Goal: Check status: Check status

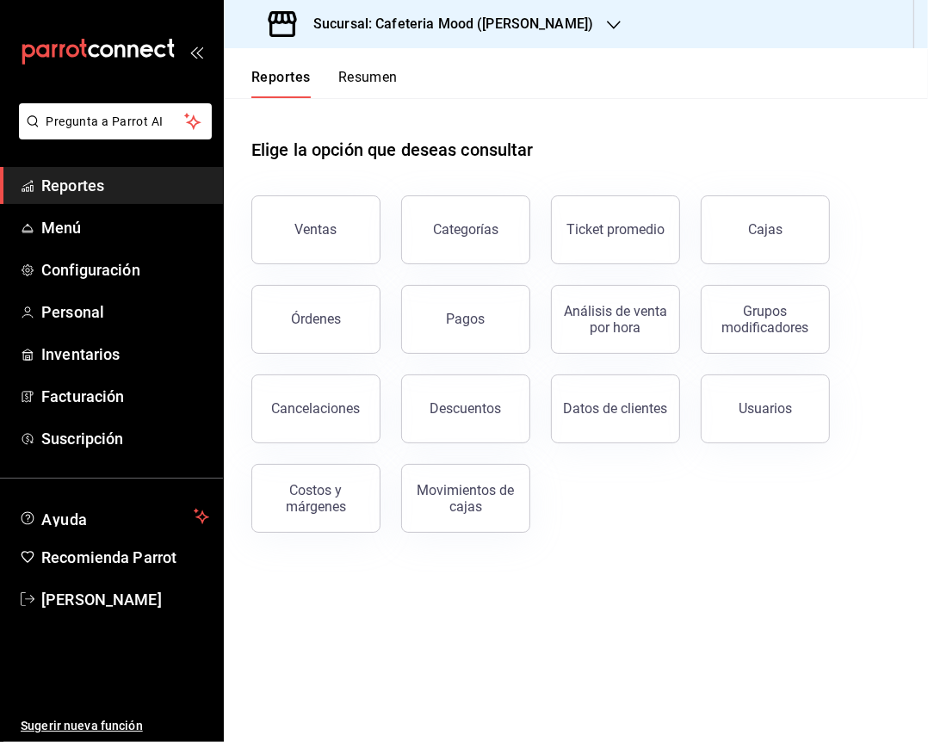
click at [396, 35] on div "Sucursal: Cafeteria Mood ([PERSON_NAME])" at bounding box center [433, 24] width 390 height 48
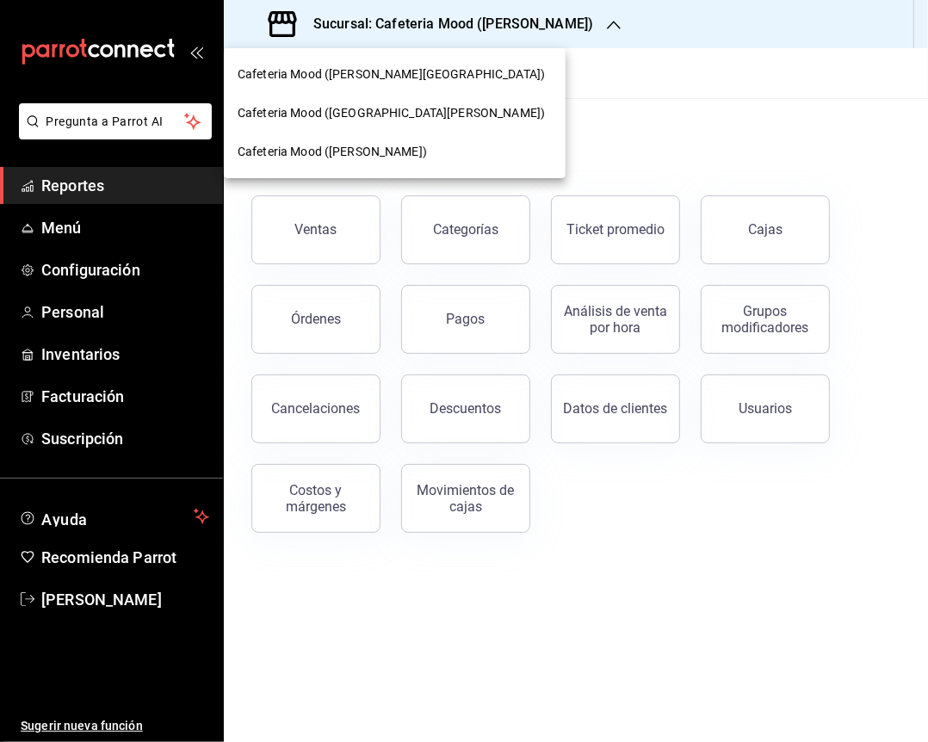
click at [432, 102] on div "Cafeteria Mood ([GEOGRAPHIC_DATA][PERSON_NAME])" at bounding box center [395, 113] width 342 height 39
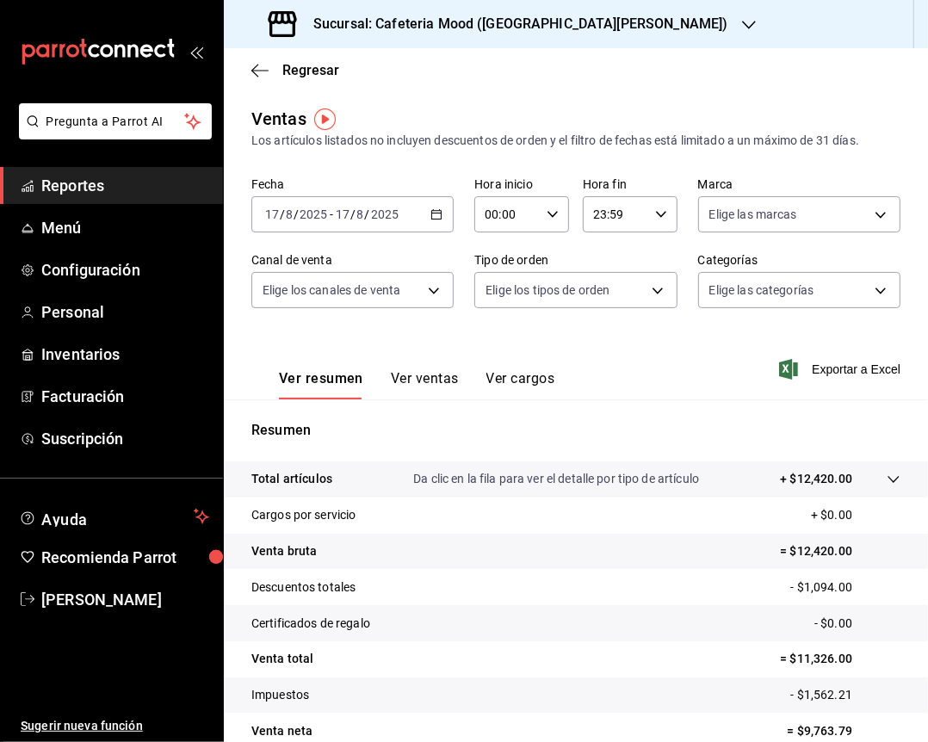
click at [430, 217] on icon "button" at bounding box center [436, 214] width 12 height 12
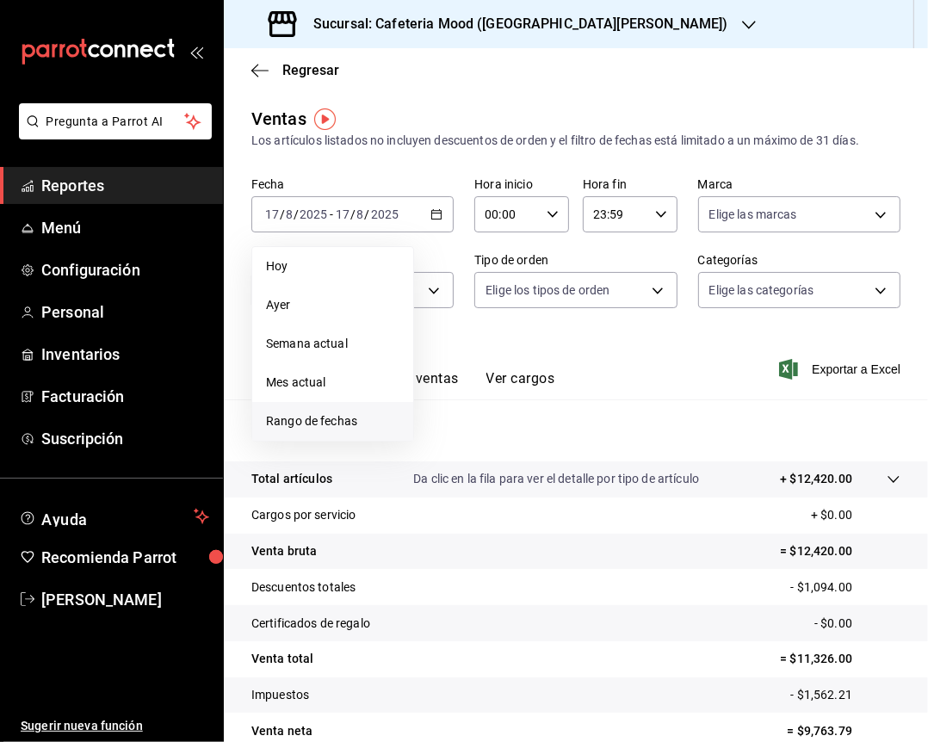
click at [365, 421] on span "Rango de fechas" at bounding box center [332, 421] width 133 height 18
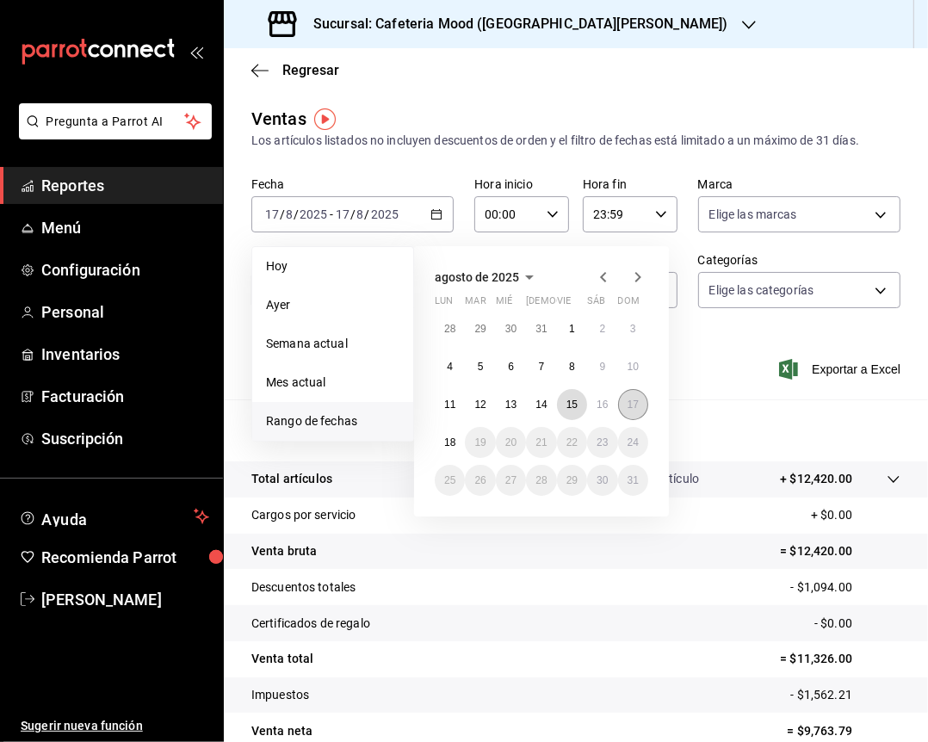
drag, startPoint x: 579, startPoint y: 404, endPoint x: 638, endPoint y: 403, distance: 58.5
click at [638, 403] on div "28 29 30 31 1 2 3 4 5 6 7 8 9 10 11 12 13 14 15 16 17 18 19 20 21 22 23 24 25 2…" at bounding box center [541, 404] width 213 height 182
drag, startPoint x: 565, startPoint y: 407, endPoint x: 576, endPoint y: 402, distance: 12.3
click at [576, 402] on abbr "15" at bounding box center [571, 404] width 11 height 12
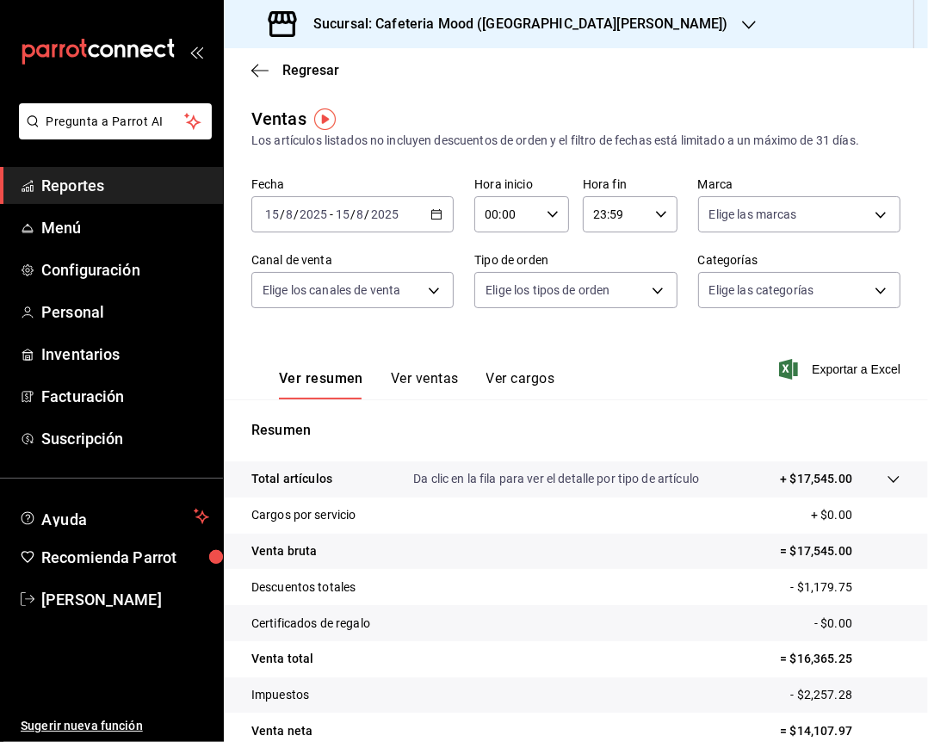
click at [430, 214] on icon "button" at bounding box center [436, 214] width 12 height 12
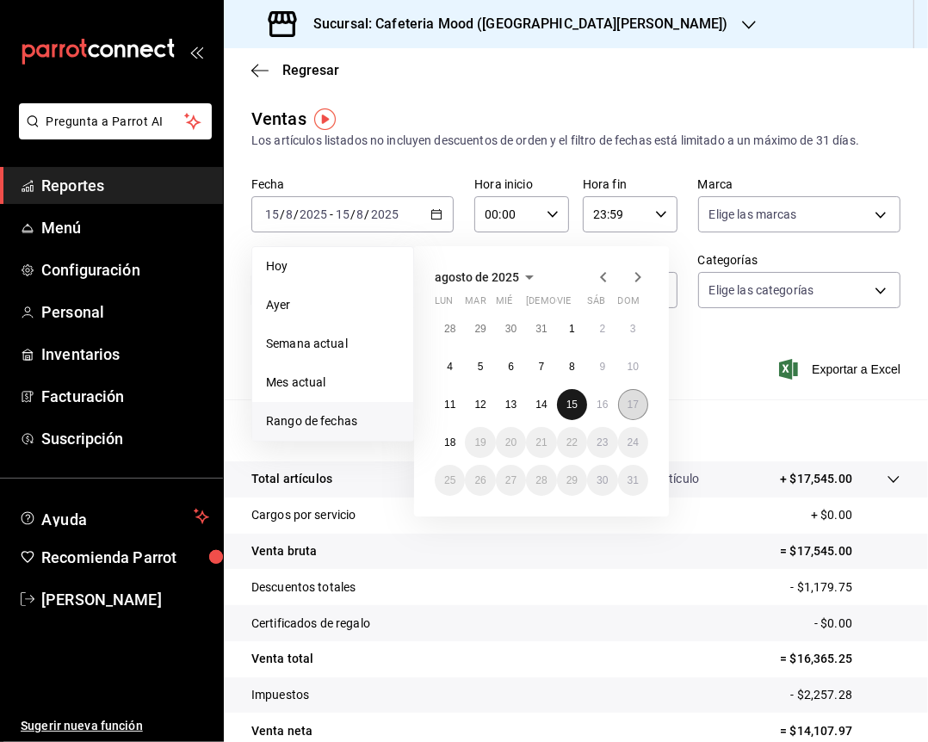
drag, startPoint x: 562, startPoint y: 404, endPoint x: 633, endPoint y: 406, distance: 70.6
click at [633, 406] on div "28 29 30 31 1 2 3 4 5 6 7 8 9 10 11 12 13 14 15 16 17 18 19 20 21 22 23 24 25 2…" at bounding box center [541, 404] width 213 height 182
drag, startPoint x: 571, startPoint y: 406, endPoint x: 645, endPoint y: 403, distance: 74.1
click at [645, 403] on div "28 29 30 31 1 2 3 4 5 6 7 8 9 10 11 12 13 14 15 16 17 18 19 20 21 22 23 24 25 2…" at bounding box center [541, 404] width 213 height 182
drag, startPoint x: 583, startPoint y: 409, endPoint x: 626, endPoint y: 408, distance: 43.0
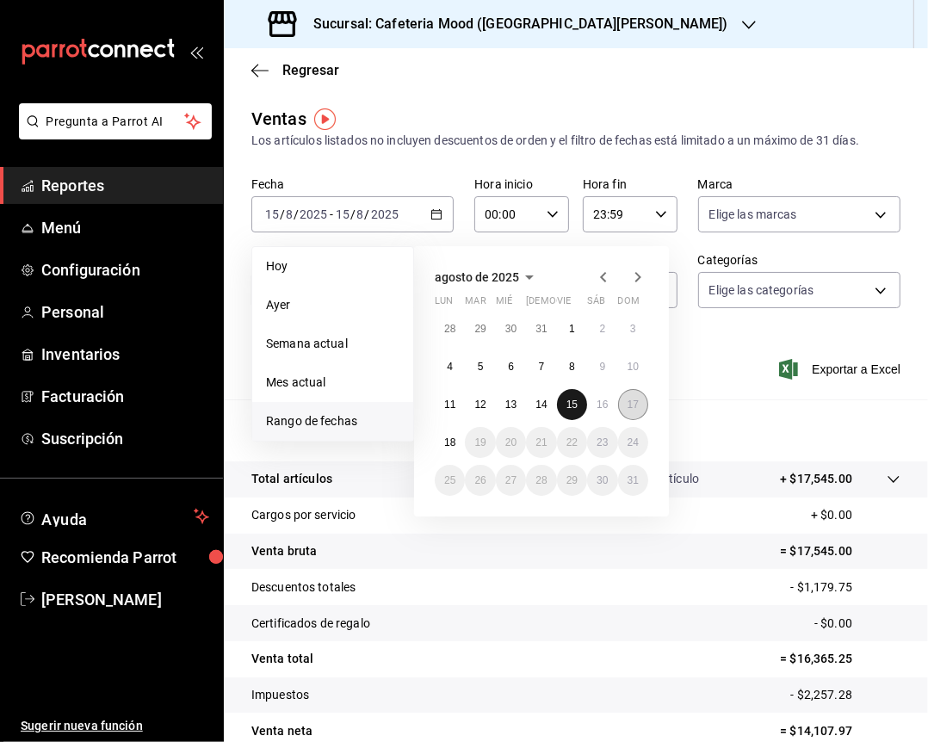
click at [626, 408] on div "28 29 30 31 1 2 3 4 5 6 7 8 9 10 11 12 13 14 15 16 17 18 19 20 21 22 23 24 25 2…" at bounding box center [541, 404] width 213 height 182
click at [629, 407] on abbr "17" at bounding box center [632, 404] width 11 height 12
click at [557, 407] on button "15" at bounding box center [572, 404] width 30 height 31
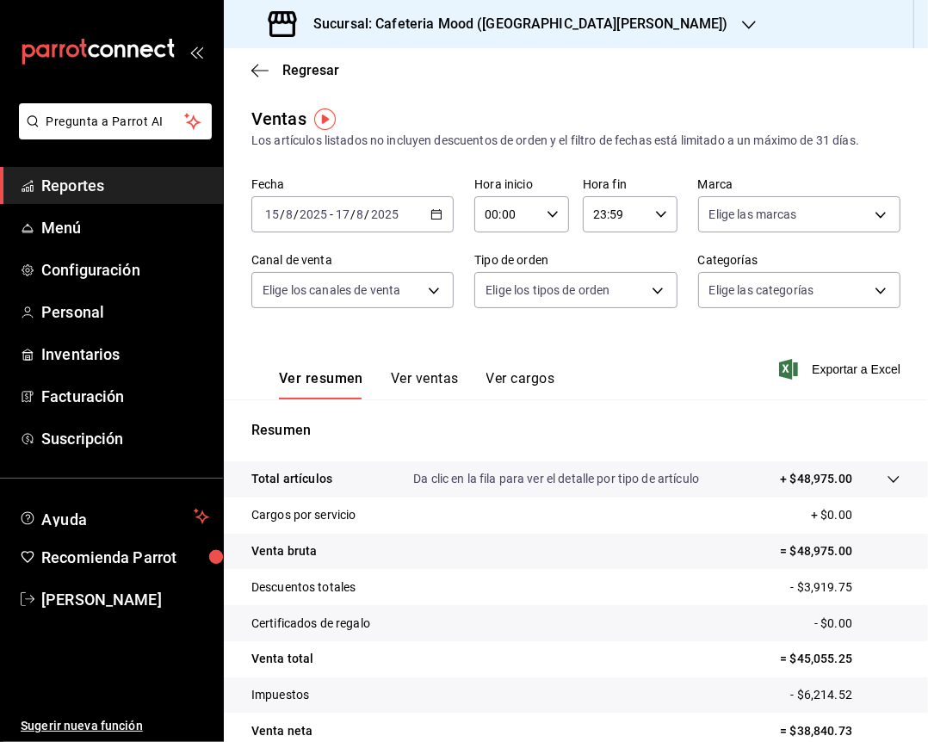
click at [439, 210] on div "[DATE] [DATE] - [DATE] [DATE]" at bounding box center [352, 214] width 202 height 36
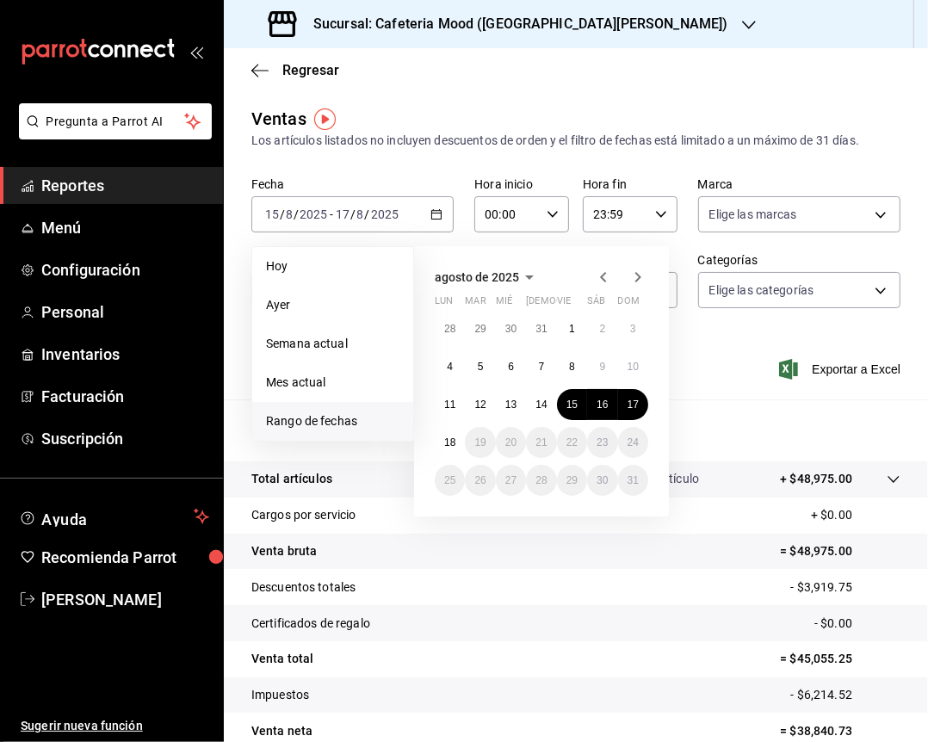
click at [697, 136] on div "Los artículos listados no incluyen descuentos de orden y el filtro de fechas es…" at bounding box center [575, 141] width 649 height 18
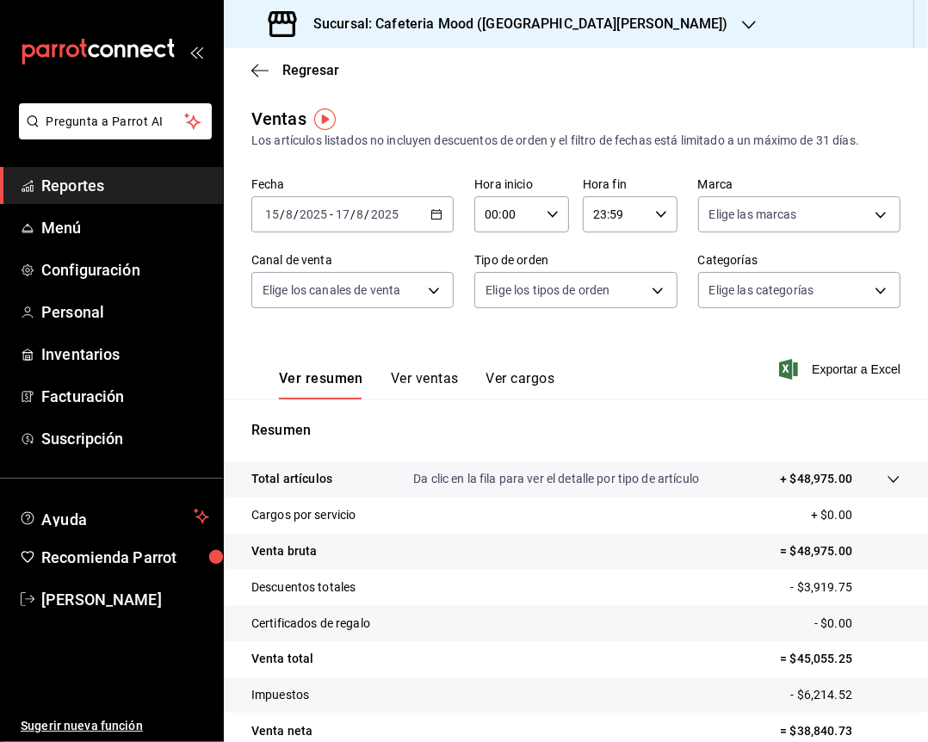
scroll to position [83, 0]
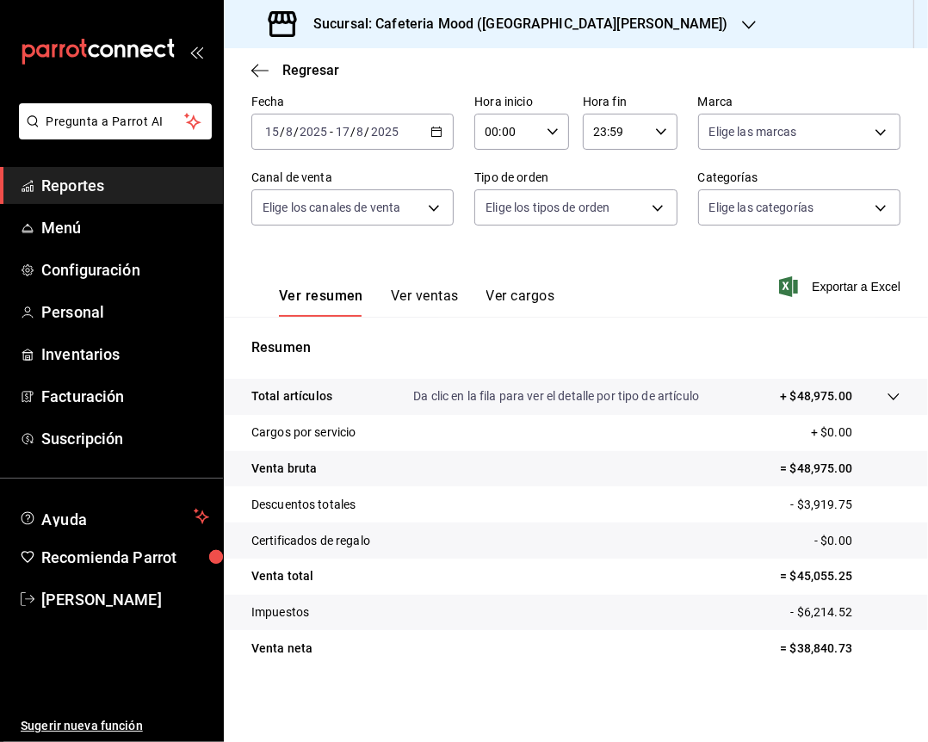
click at [629, 11] on div "Sucursal: Cafeteria Mood ([GEOGRAPHIC_DATA][PERSON_NAME])" at bounding box center [500, 24] width 525 height 48
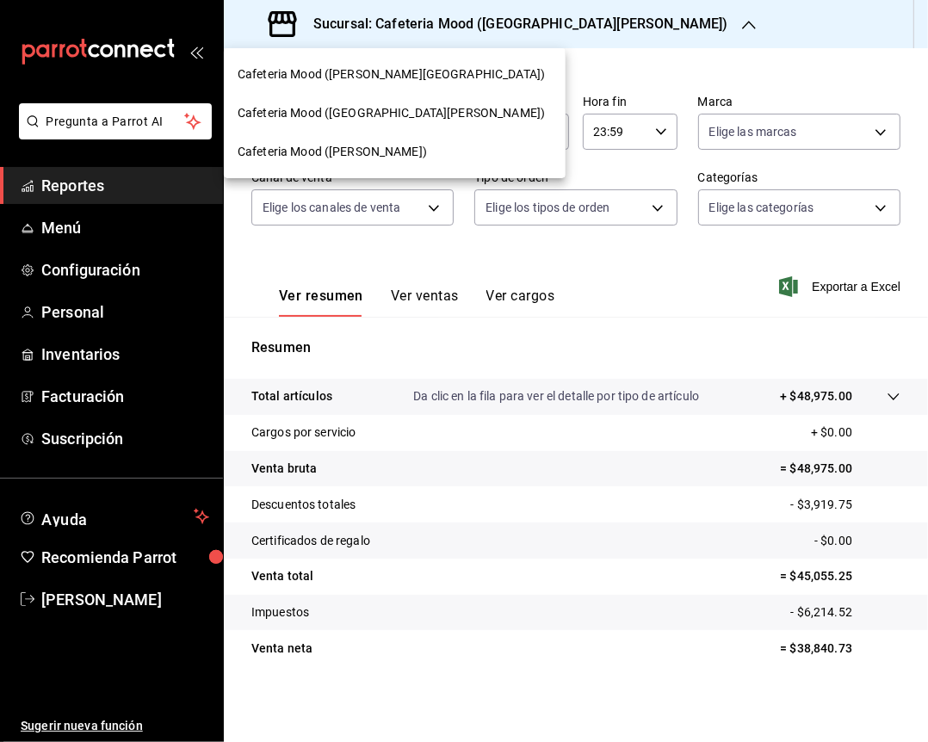
click at [417, 64] on div "Cafeteria Mood ([PERSON_NAME][GEOGRAPHIC_DATA])" at bounding box center [395, 74] width 342 height 39
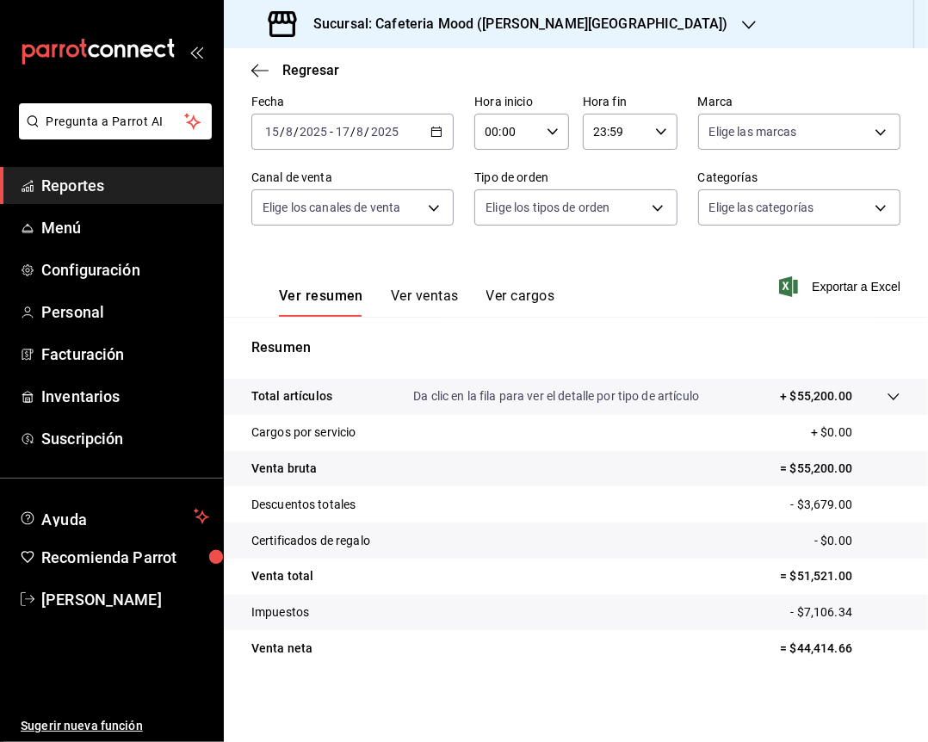
scroll to position [83, 0]
click at [484, 5] on div "Sucursal: Cafeteria Mood ([PERSON_NAME][GEOGRAPHIC_DATA])" at bounding box center [500, 24] width 525 height 48
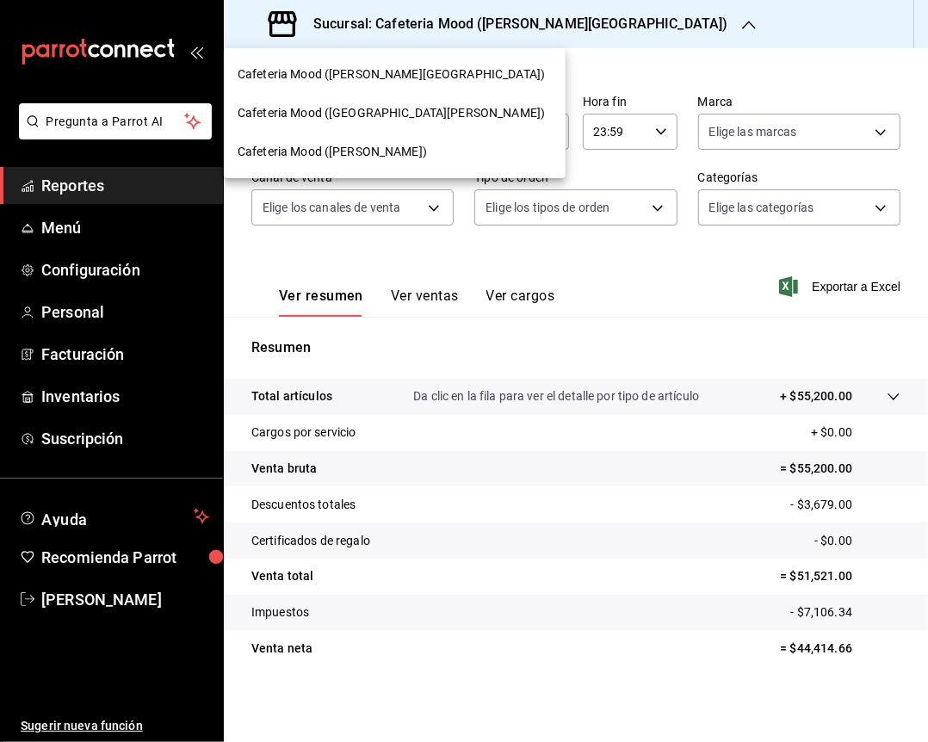
click at [337, 150] on span "Cafeteria Mood ([PERSON_NAME])" at bounding box center [332, 152] width 189 height 18
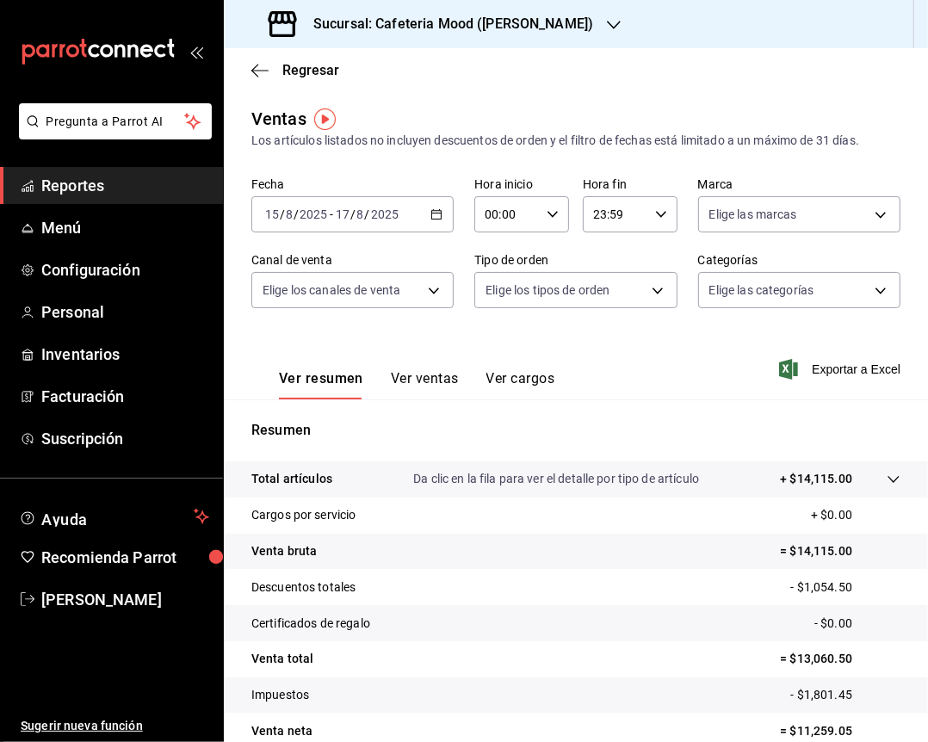
scroll to position [83, 0]
